Goal: Communication & Community: Answer question/provide support

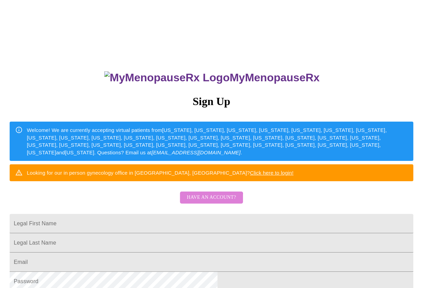
click at [211, 202] on span "Have an account?" at bounding box center [211, 197] width 49 height 9
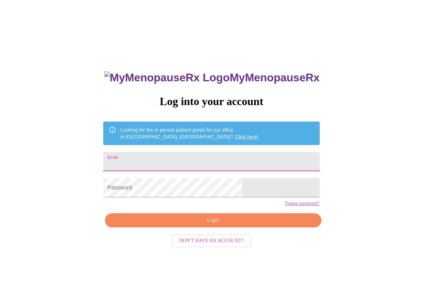
click at [169, 158] on input "Email" at bounding box center [211, 161] width 216 height 19
type input "[EMAIL_ADDRESS][DOMAIN_NAME]"
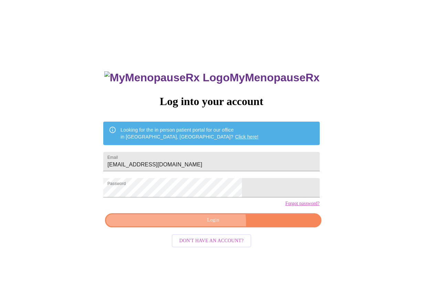
click at [214, 224] on span "Login" at bounding box center [213, 220] width 200 height 9
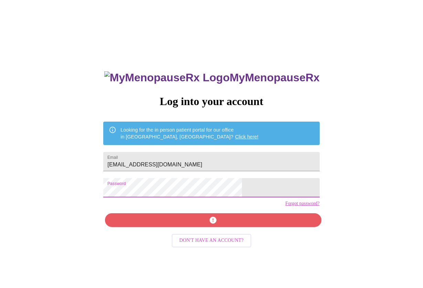
click at [138, 198] on div "MyMenopauseRx Log into your account Looking for the in person patient portal fo…" at bounding box center [211, 204] width 230 height 288
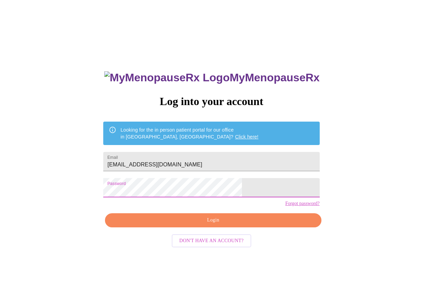
click at [202, 224] on span "Login" at bounding box center [213, 220] width 200 height 9
click at [136, 199] on div "MyMenopauseRx Log into your account Looking for the in person patient portal fo…" at bounding box center [211, 204] width 230 height 288
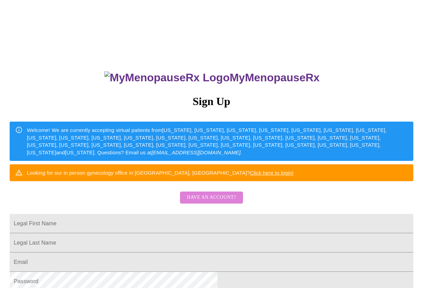
click at [218, 202] on span "Have an account?" at bounding box center [211, 197] width 49 height 9
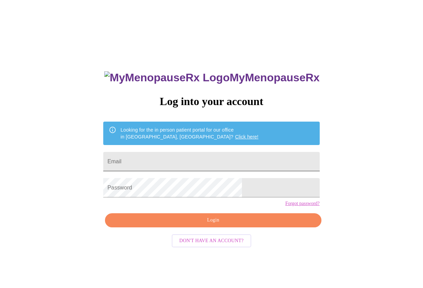
click at [167, 158] on input "Email" at bounding box center [211, 161] width 216 height 19
type input "m"
type input "[EMAIL_ADDRESS][DOMAIN_NAME]"
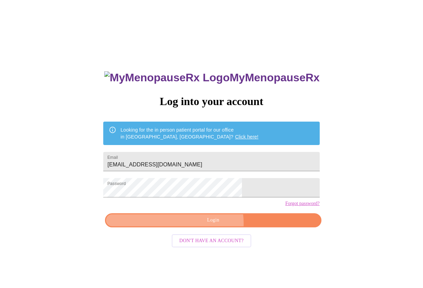
click at [213, 224] on span "Login" at bounding box center [213, 220] width 200 height 9
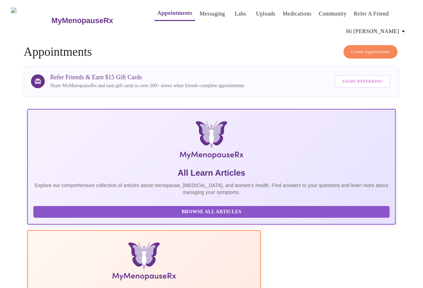
click at [204, 12] on link "Messaging" at bounding box center [212, 14] width 25 height 10
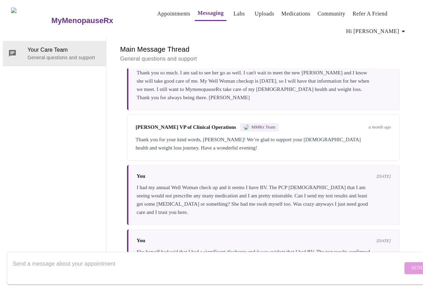
scroll to position [2396, 0]
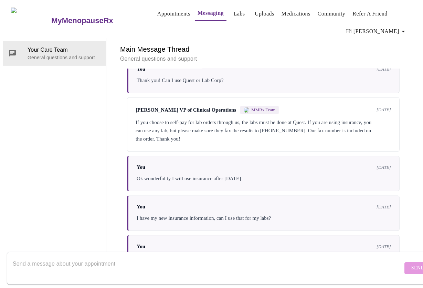
click at [60, 261] on textarea "Send a message about your appointment" at bounding box center [208, 268] width 390 height 22
type textarea "I have an appt at Quest in [US_STATE][GEOGRAPHIC_DATA] 3:40pm for labs"
click at [411, 263] on span "Send" at bounding box center [417, 267] width 13 height 9
